Goal: Task Accomplishment & Management: Manage account settings

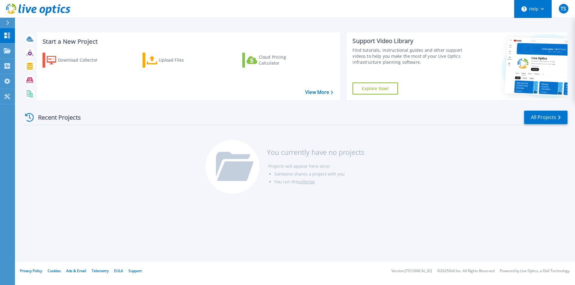
click at [542, 9] on icon at bounding box center [542, 9] width 3 height 2
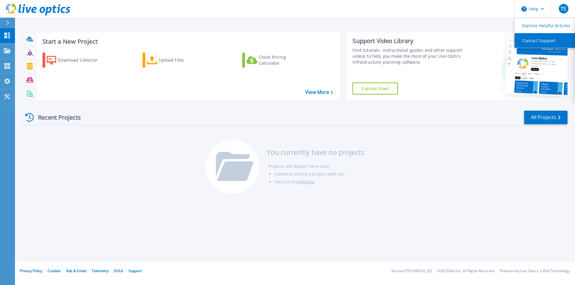
click at [540, 40] on link "Contact Support" at bounding box center [547, 40] width 67 height 15
click at [410, 212] on div "Start a New Project Download Collector Upload Files Cloud Pricing Calculator Vi…" at bounding box center [295, 131] width 560 height 262
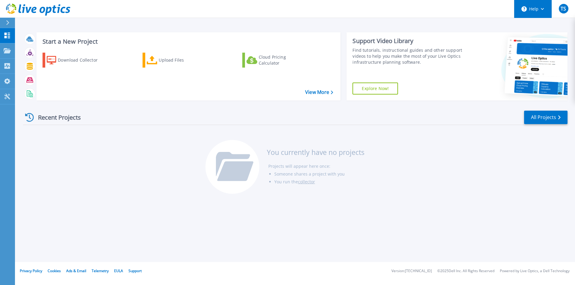
click at [539, 11] on button "Help" at bounding box center [532, 9] width 37 height 18
click at [505, 186] on div "Recent Projects All Projects You currently have no projects Projects will appea…" at bounding box center [295, 152] width 544 height 95
click at [561, 10] on span "TS" at bounding box center [562, 8] width 5 height 5
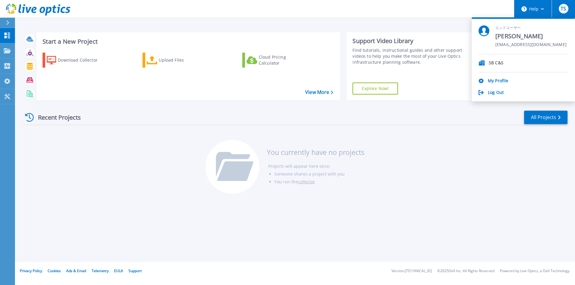
click at [542, 10] on icon at bounding box center [542, 9] width 3 height 2
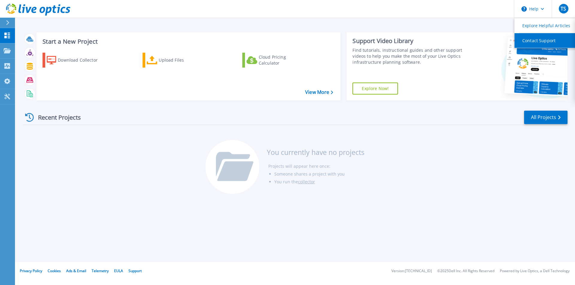
click at [535, 40] on link "Contact Support" at bounding box center [547, 40] width 67 height 15
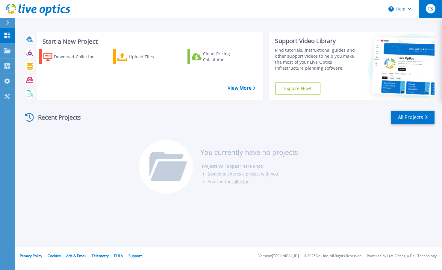
click at [428, 13] on div "TS" at bounding box center [431, 9] width 10 height 10
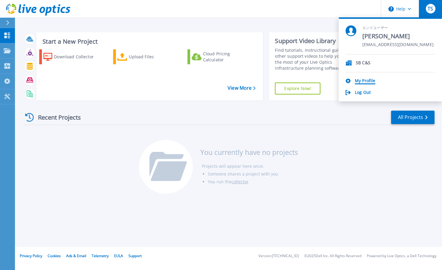
click at [370, 83] on link "My Profile" at bounding box center [365, 81] width 20 height 6
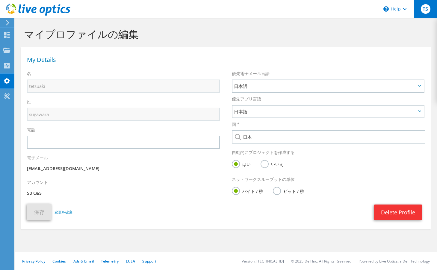
click at [427, 10] on span "TS" at bounding box center [426, 9] width 10 height 10
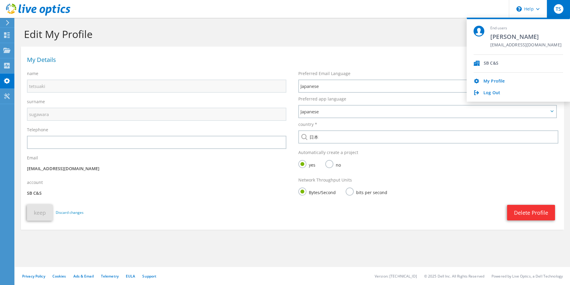
click at [49, 6] on icon at bounding box center [38, 10] width 64 height 12
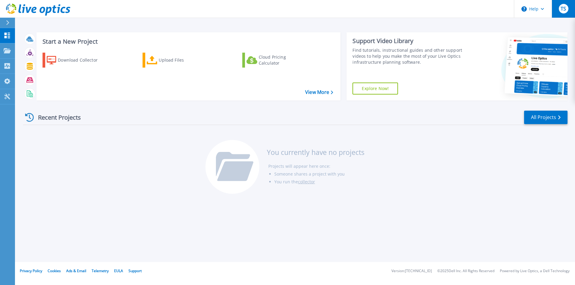
click at [561, 11] on span "TS" at bounding box center [562, 8] width 5 height 5
click at [538, 11] on button "Help" at bounding box center [532, 9] width 37 height 18
